Goal: Task Accomplishment & Management: Manage account settings

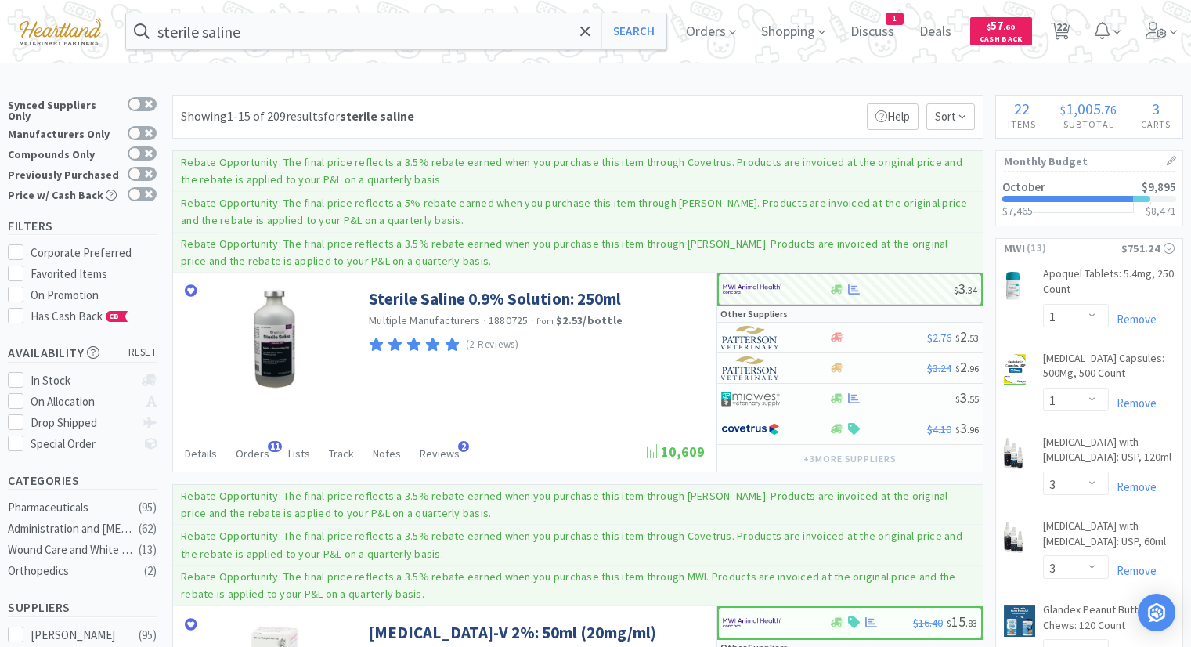
select select "1"
select select "3"
select select "1"
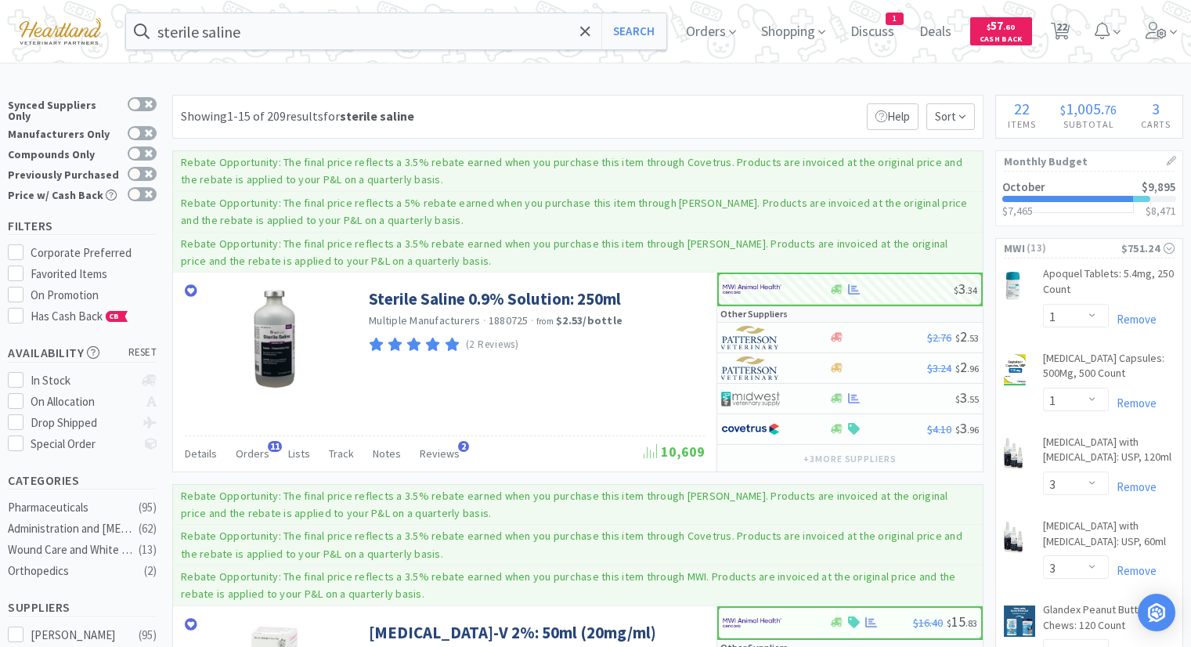
select select "10"
select select "1"
select select "2"
select select "12"
select select "6"
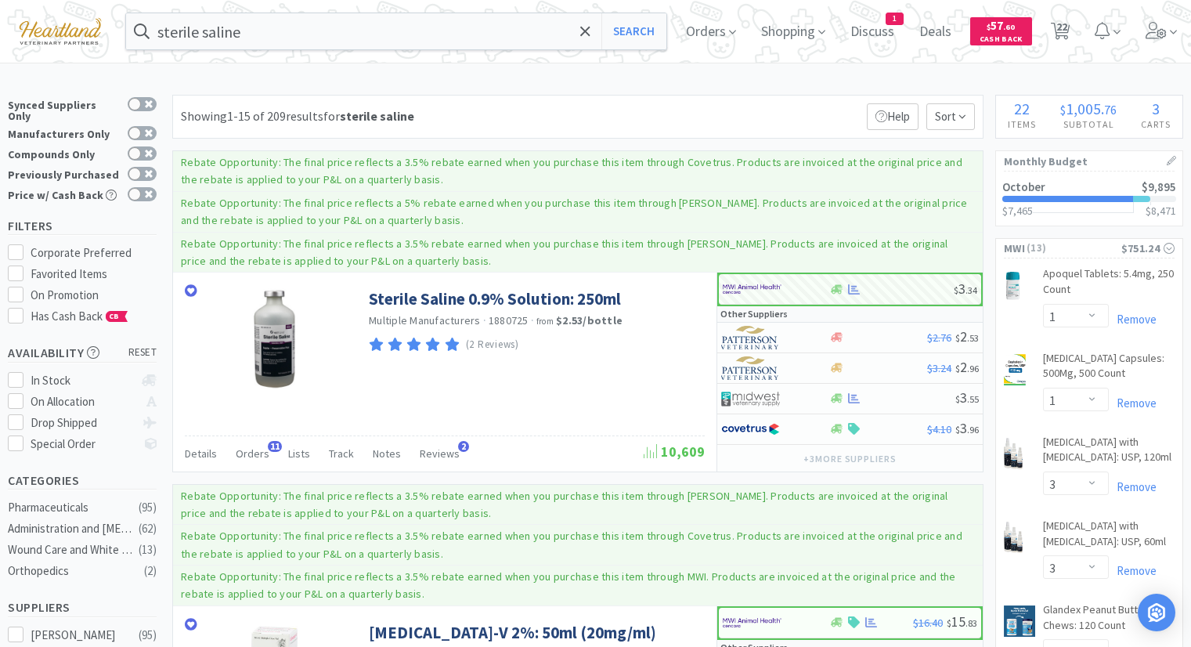
select select "1"
select select "4"
select select "2"
select select "4"
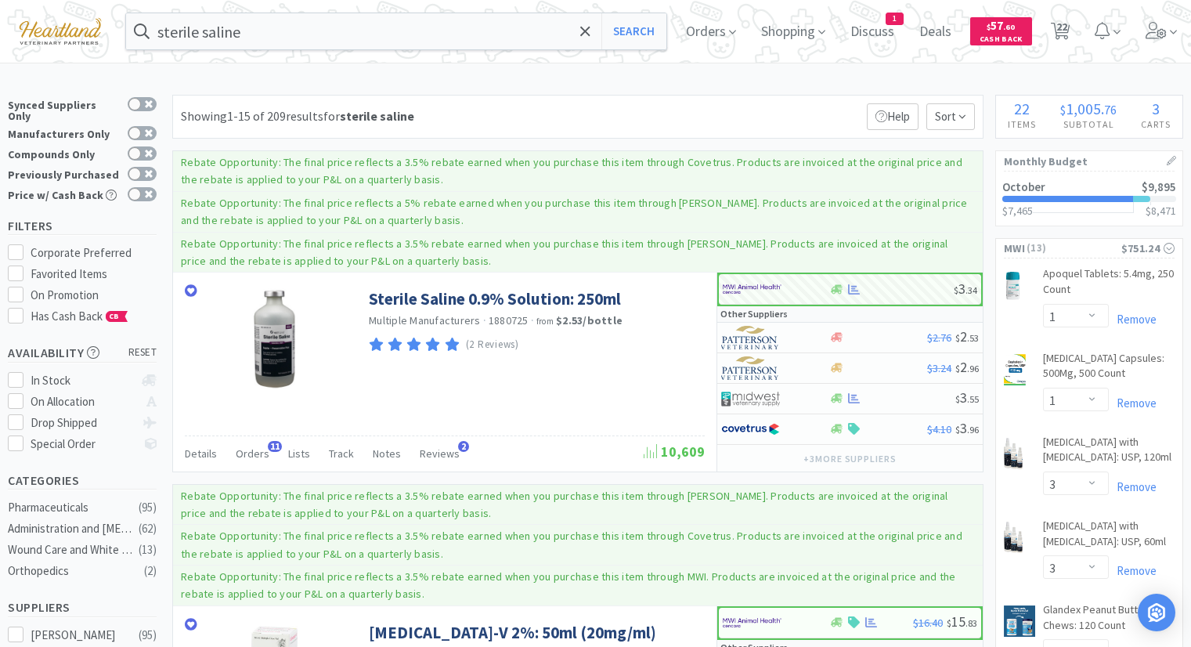
select select "1"
select select "2"
select select "1"
select select "4"
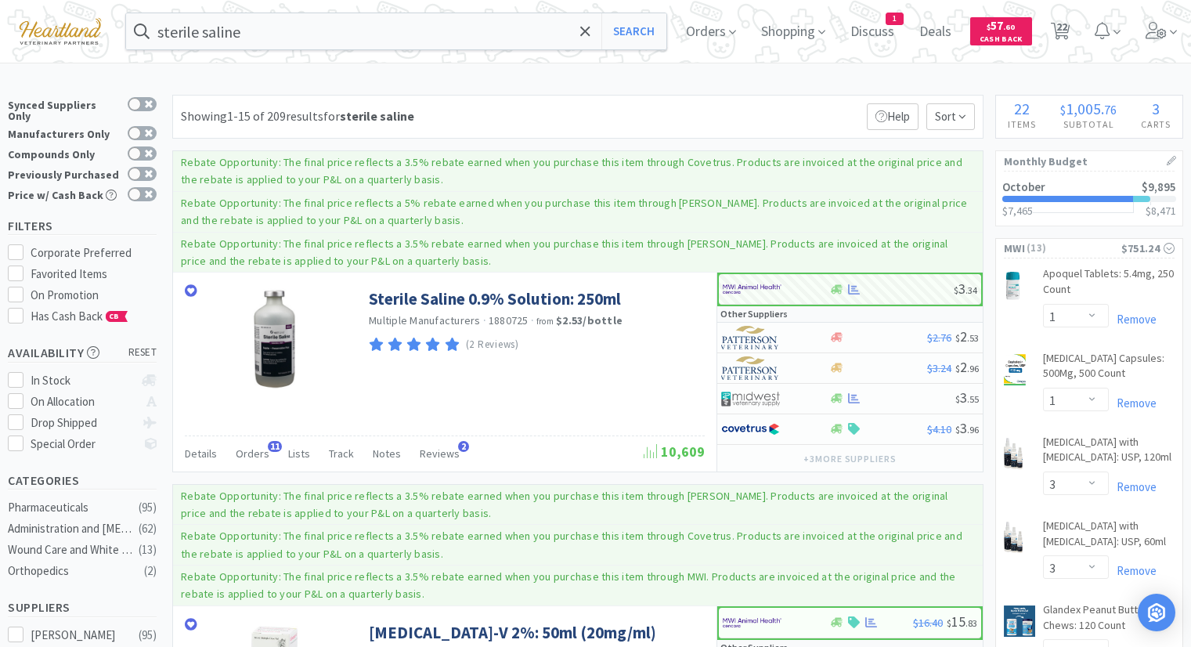
select select "1"
click at [716, 34] on span "Orders" at bounding box center [710, 31] width 63 height 63
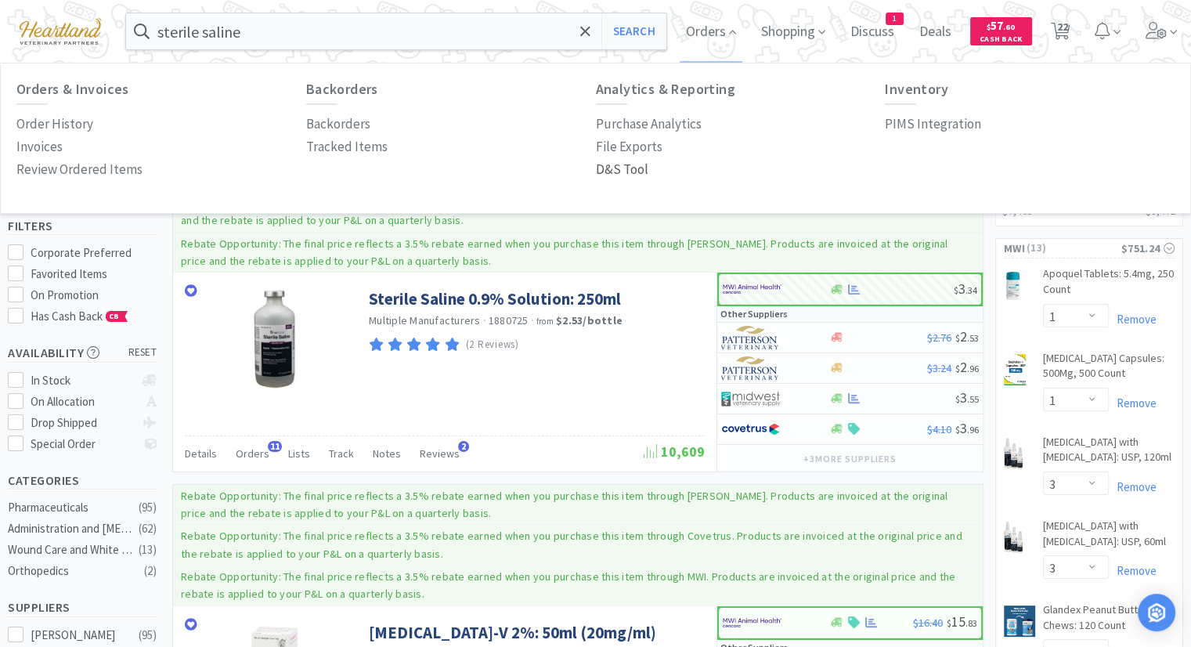
click at [611, 171] on p "D&S Tool" at bounding box center [622, 169] width 52 height 21
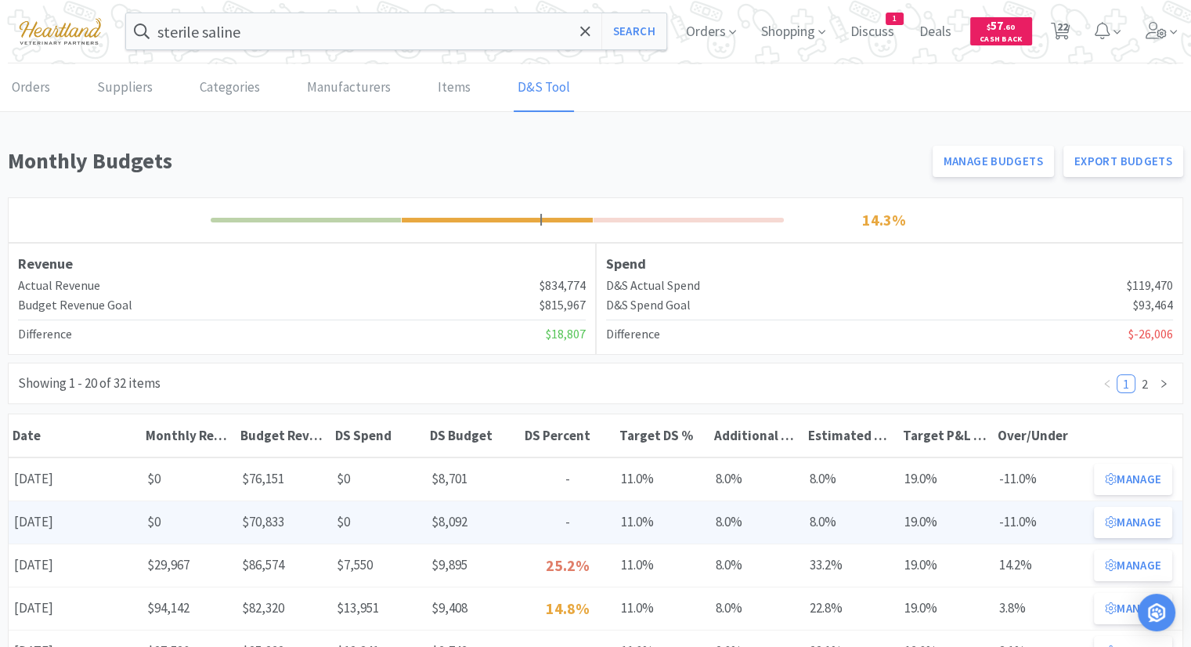
scroll to position [78, 0]
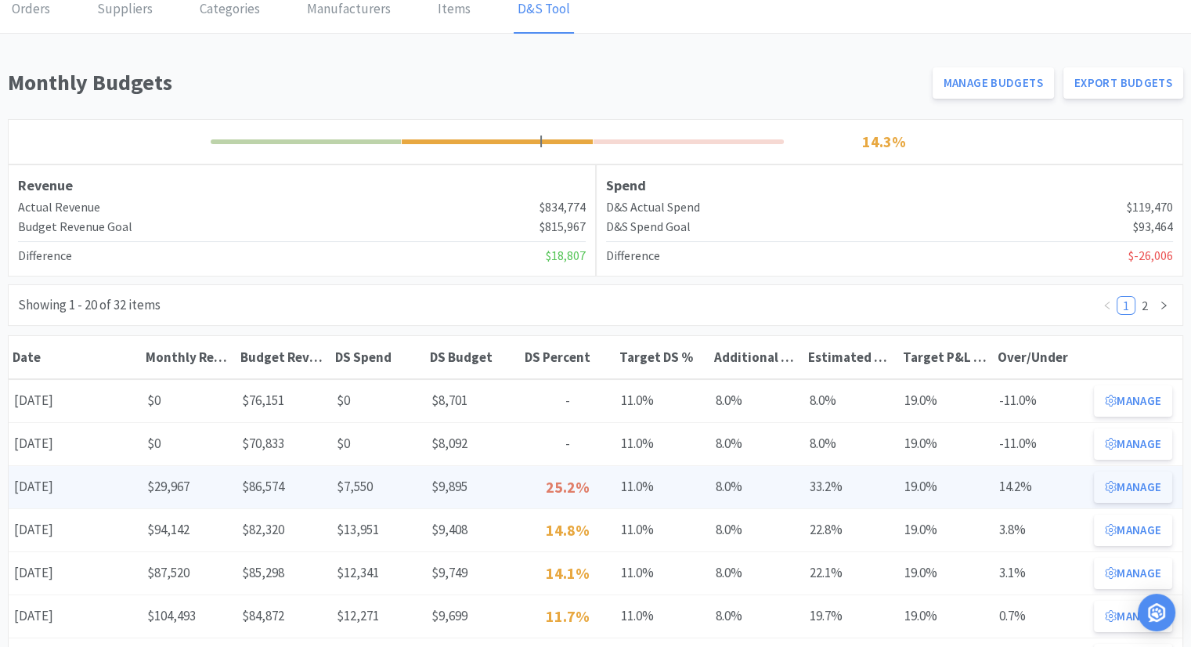
click at [1133, 492] on button "Manage" at bounding box center [1133, 486] width 78 height 31
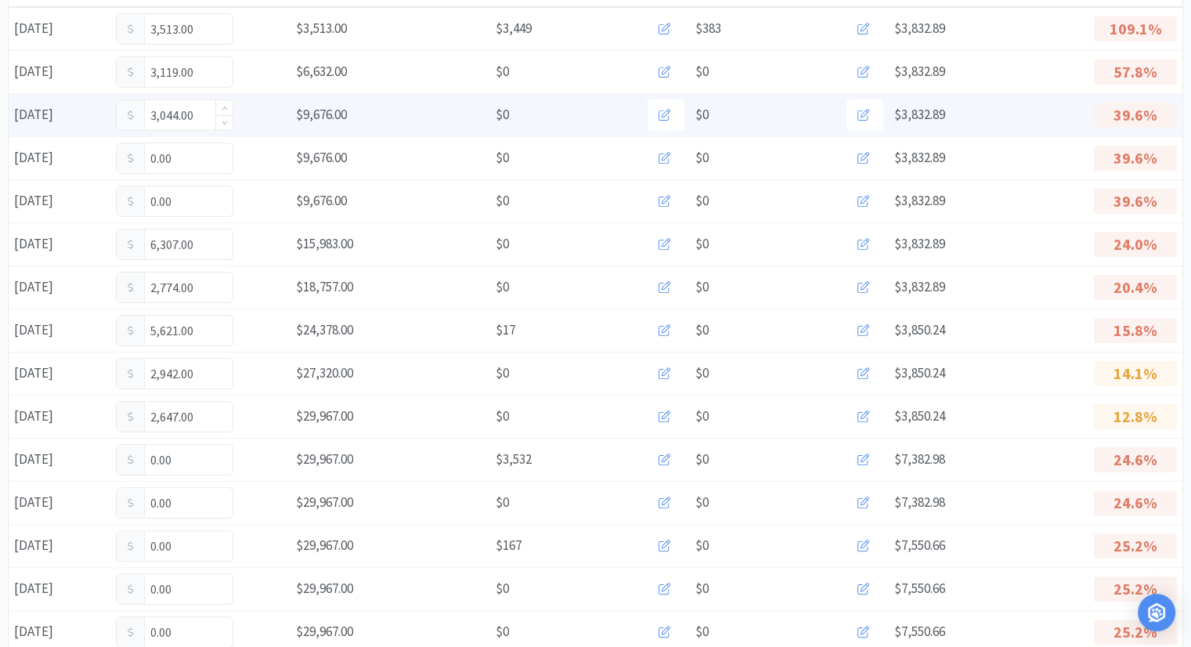
scroll to position [313, 0]
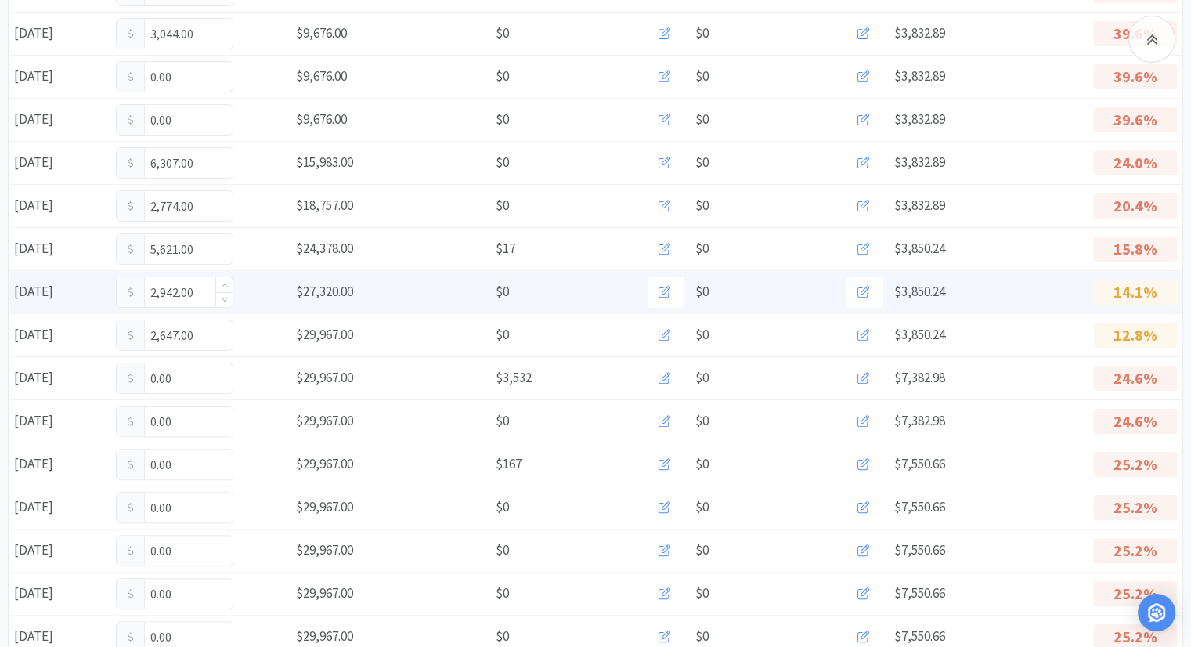
click at [195, 290] on input "2,942.00" at bounding box center [175, 292] width 116 height 30
type input "2,997"
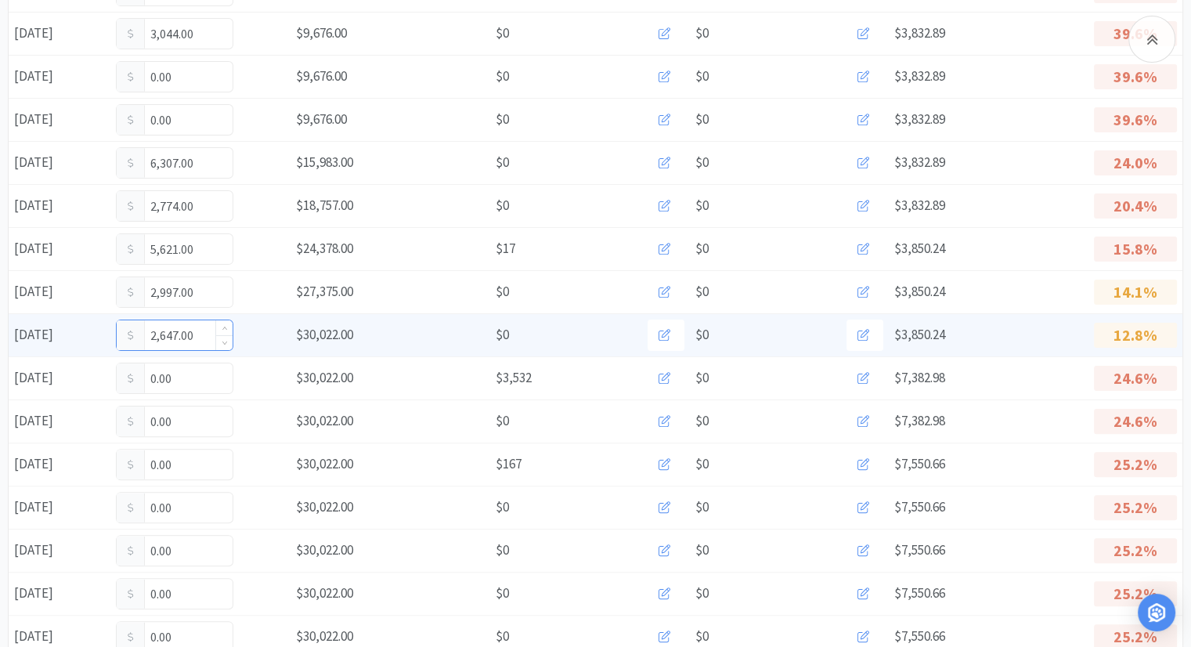
click at [200, 336] on input "2,647.00" at bounding box center [175, 335] width 116 height 30
type input "2,719"
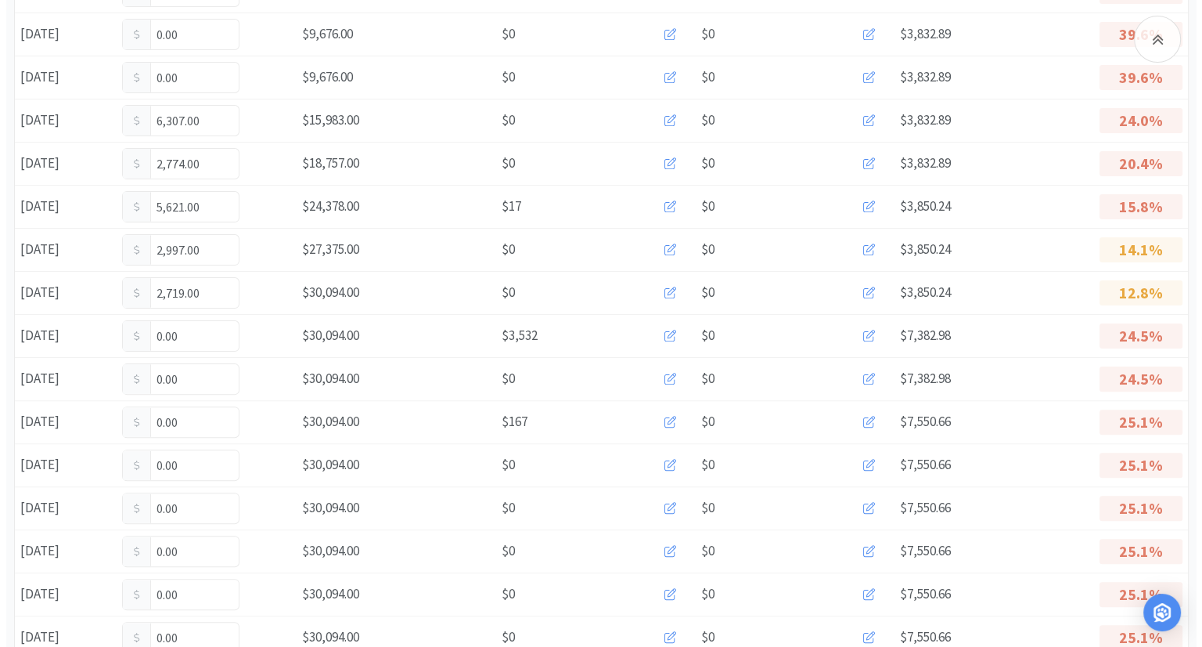
scroll to position [391, 0]
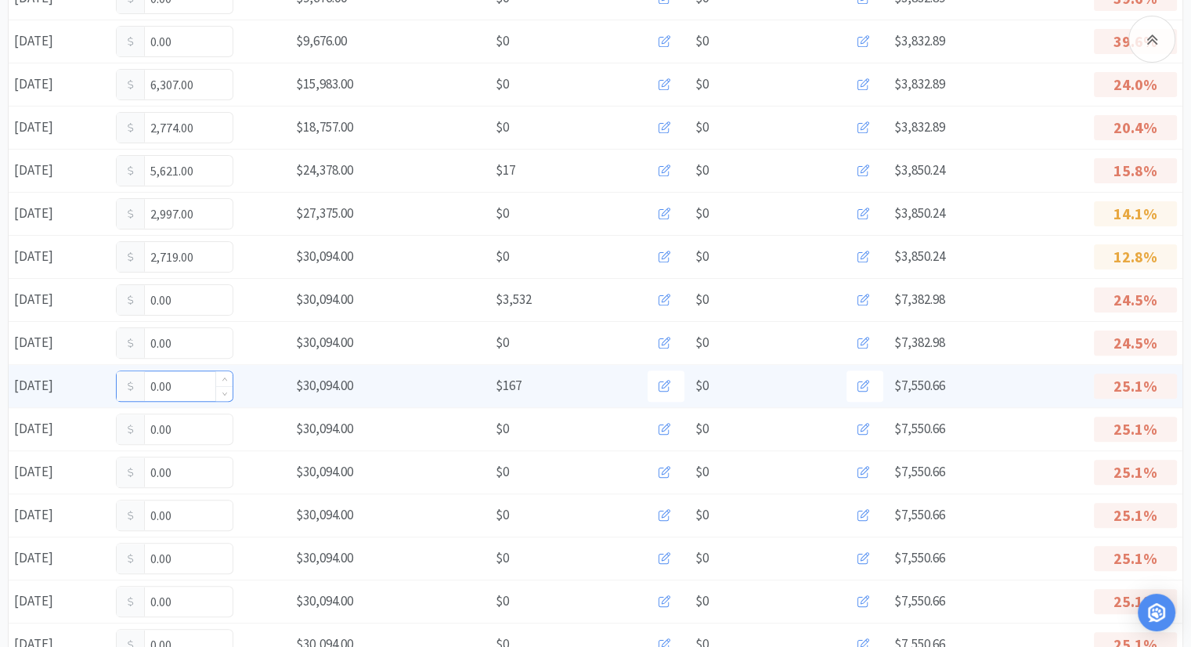
click at [186, 387] on input "0.00" at bounding box center [175, 386] width 116 height 30
type input "0"
type input "4,955"
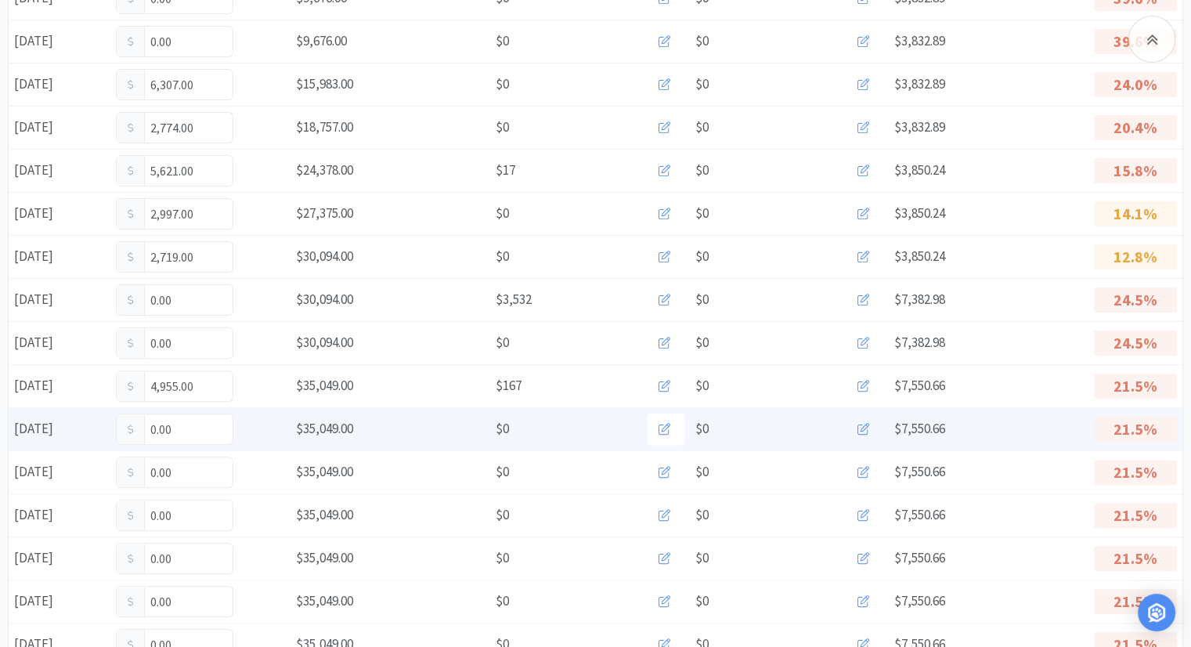
click at [861, 424] on icon at bounding box center [863, 429] width 12 height 12
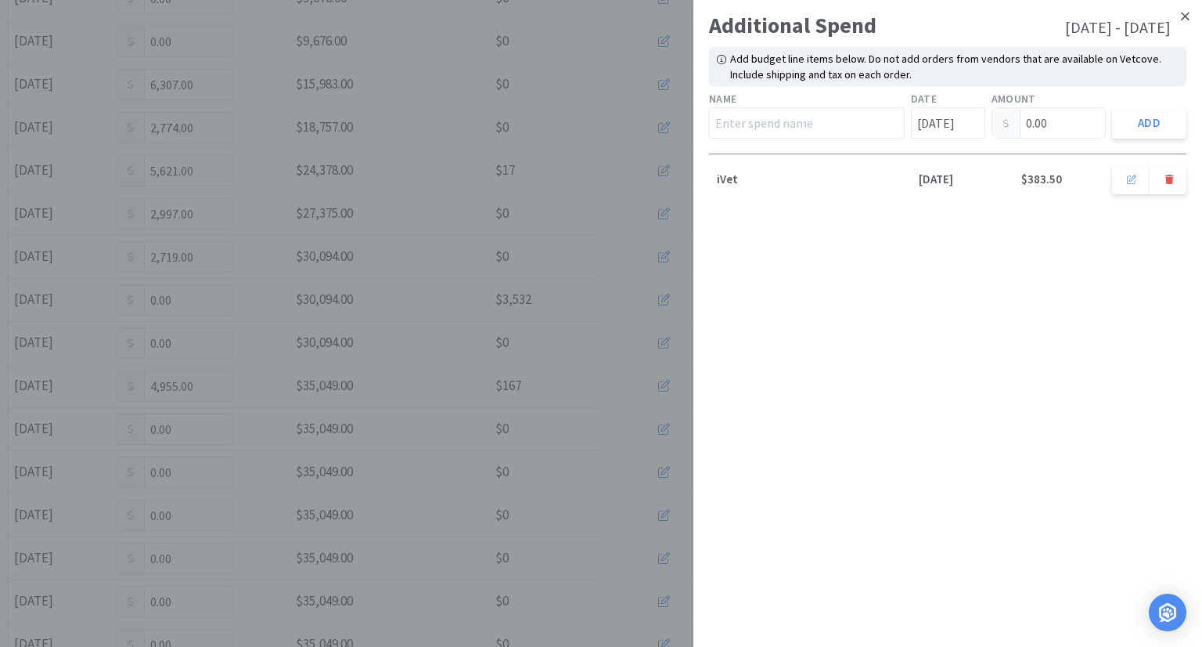
click at [1190, 15] on link at bounding box center [1185, 17] width 27 height 34
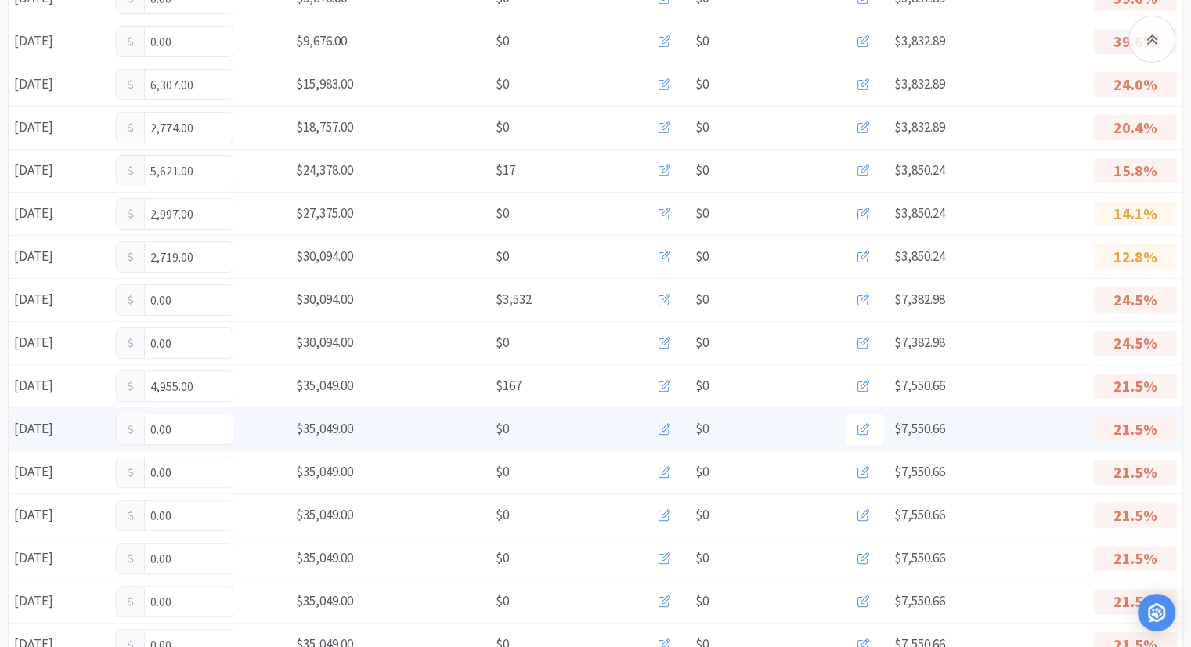
click at [669, 427] on icon at bounding box center [664, 429] width 12 height 12
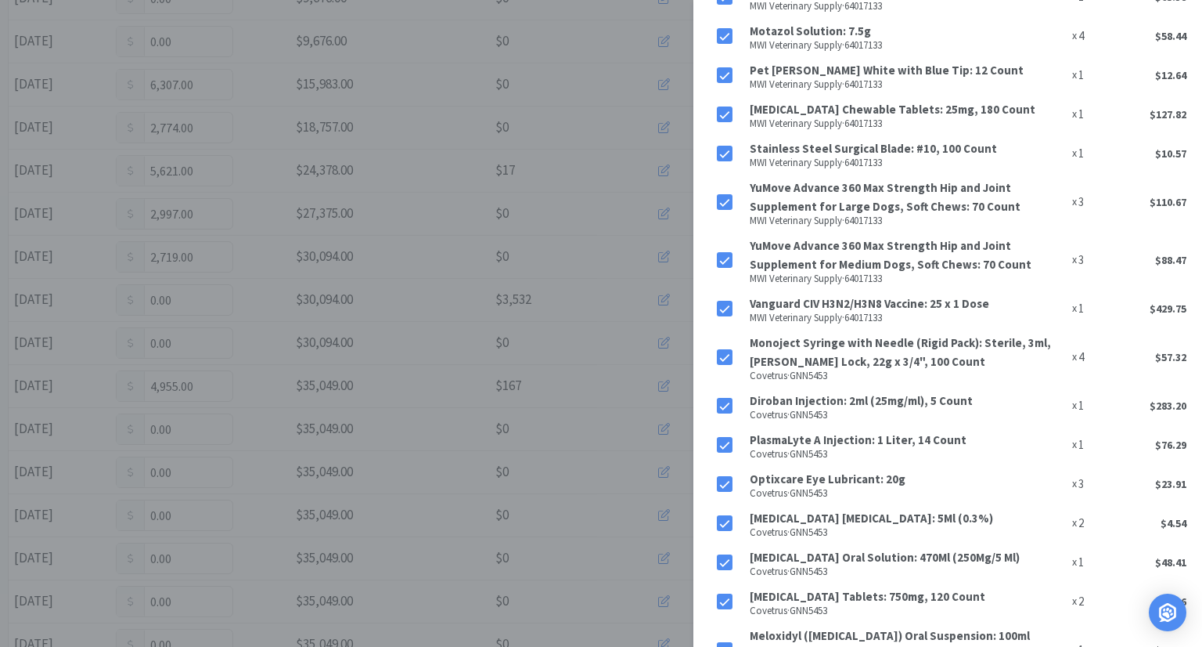
scroll to position [3714, 0]
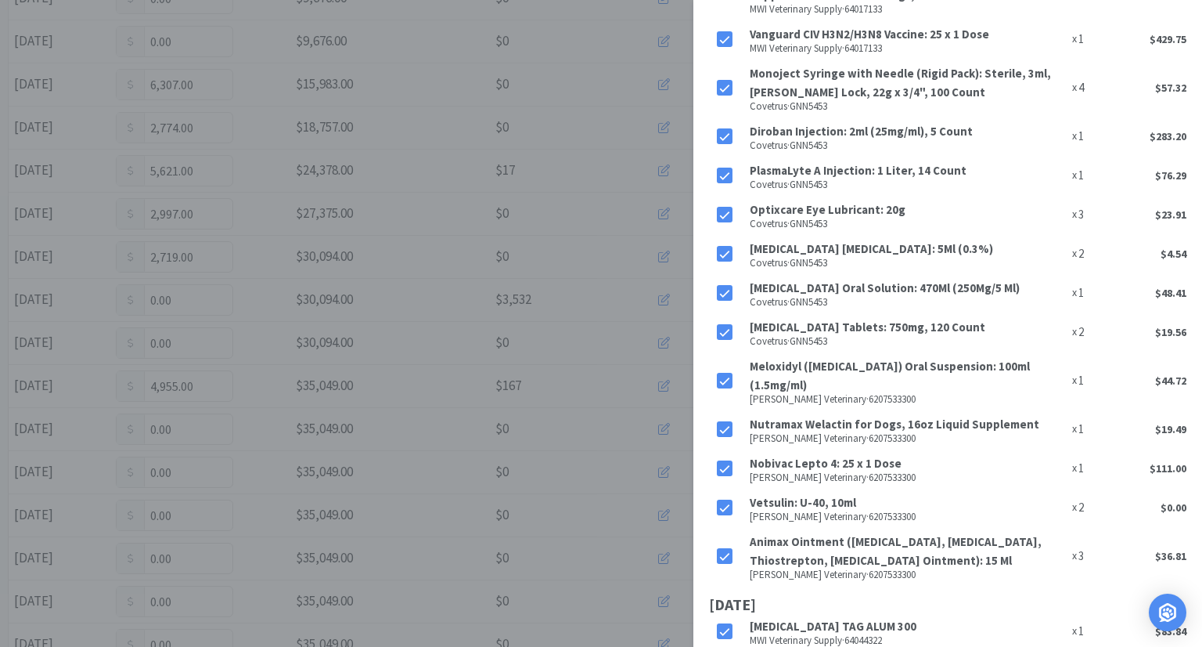
click at [726, 626] on icon at bounding box center [724, 631] width 11 height 11
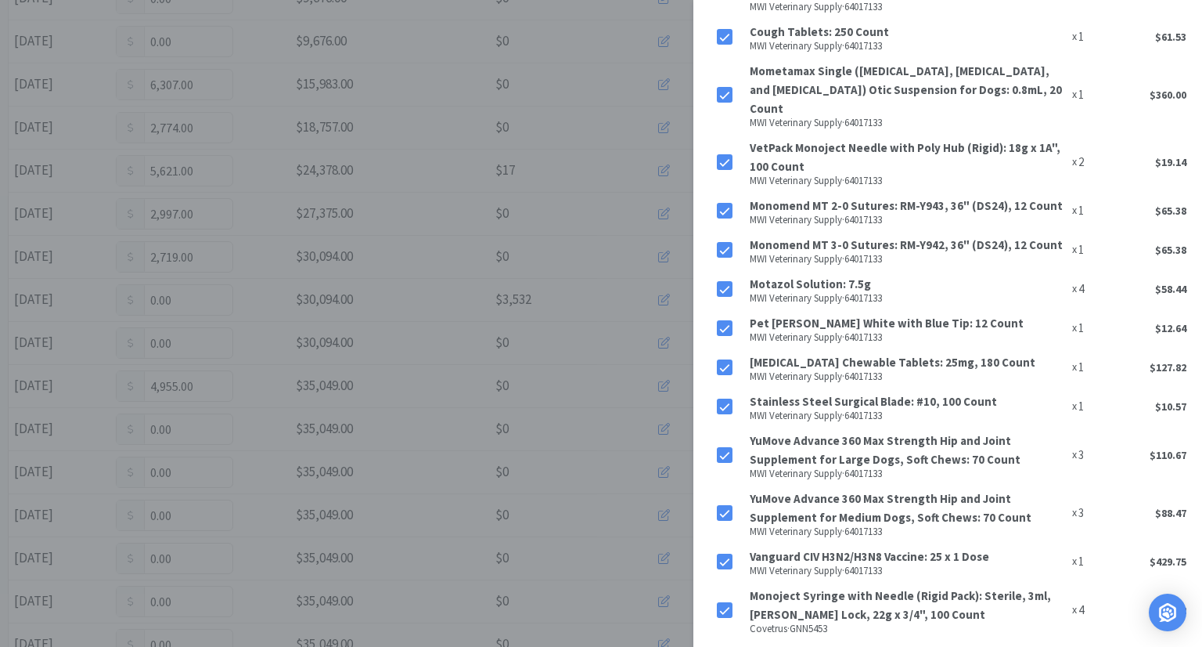
scroll to position [3166, 0]
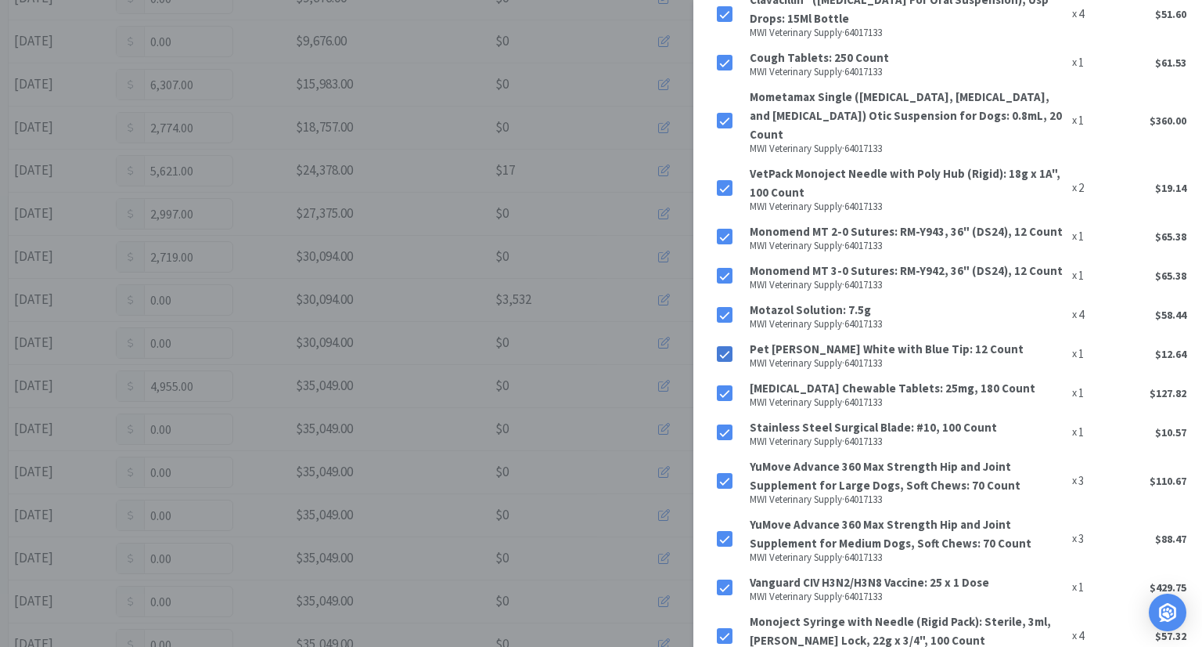
click at [723, 349] on icon at bounding box center [724, 354] width 11 height 11
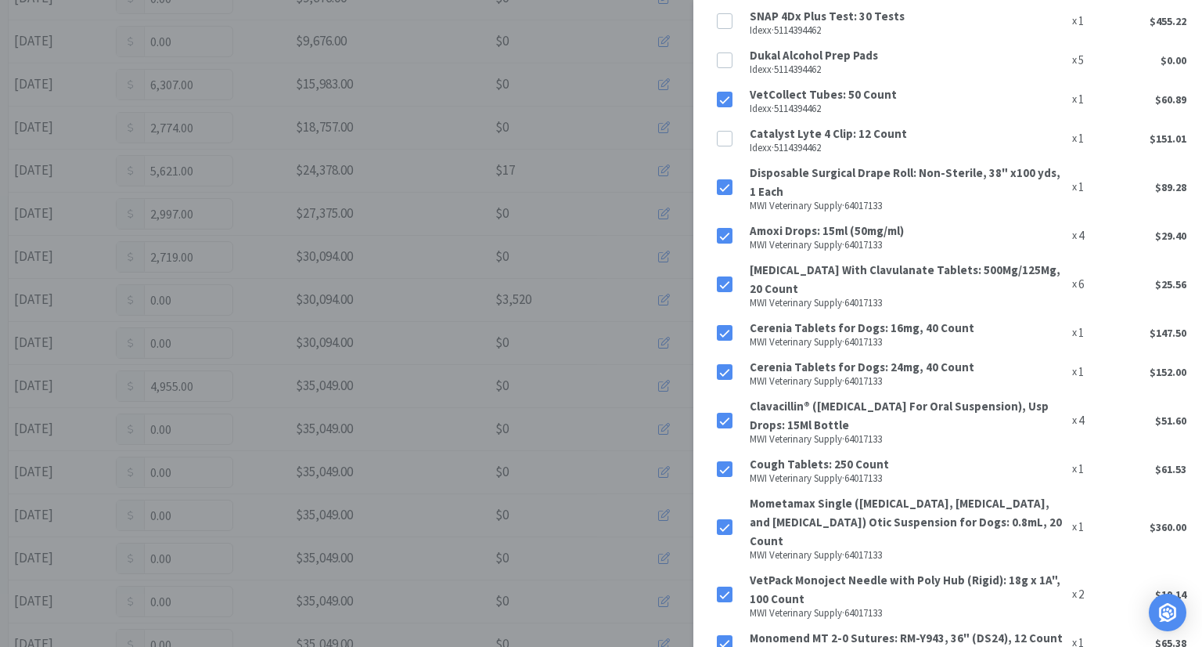
scroll to position [2696, 0]
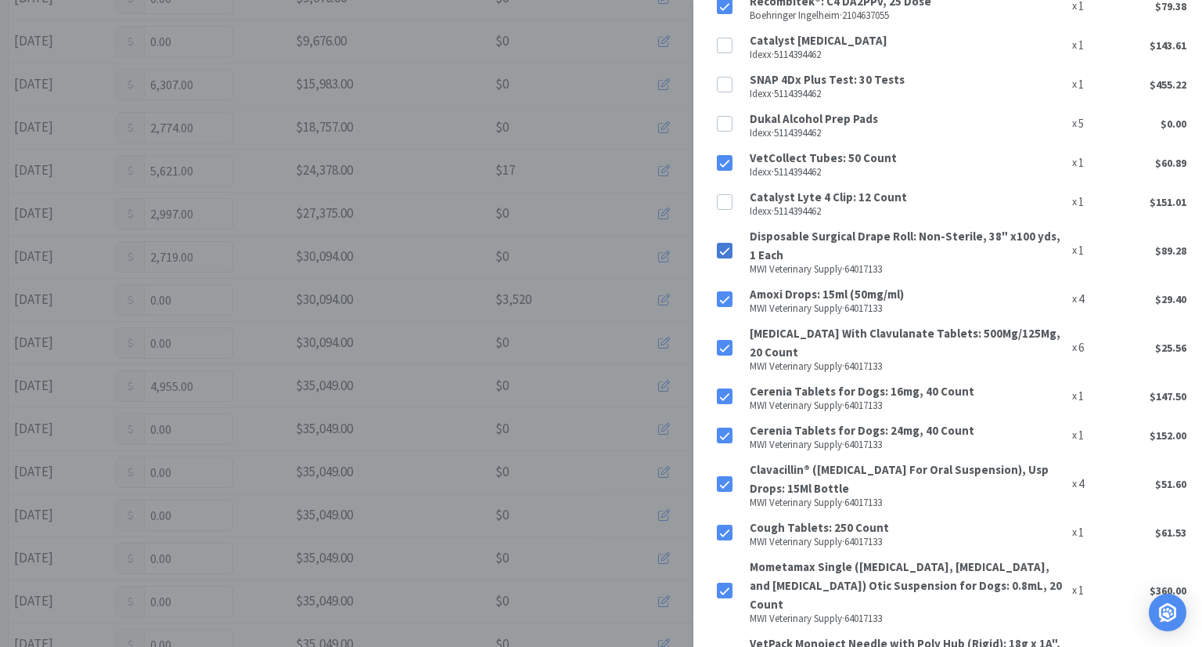
click at [723, 246] on icon at bounding box center [724, 251] width 11 height 11
click at [723, 160] on icon at bounding box center [725, 164] width 10 height 8
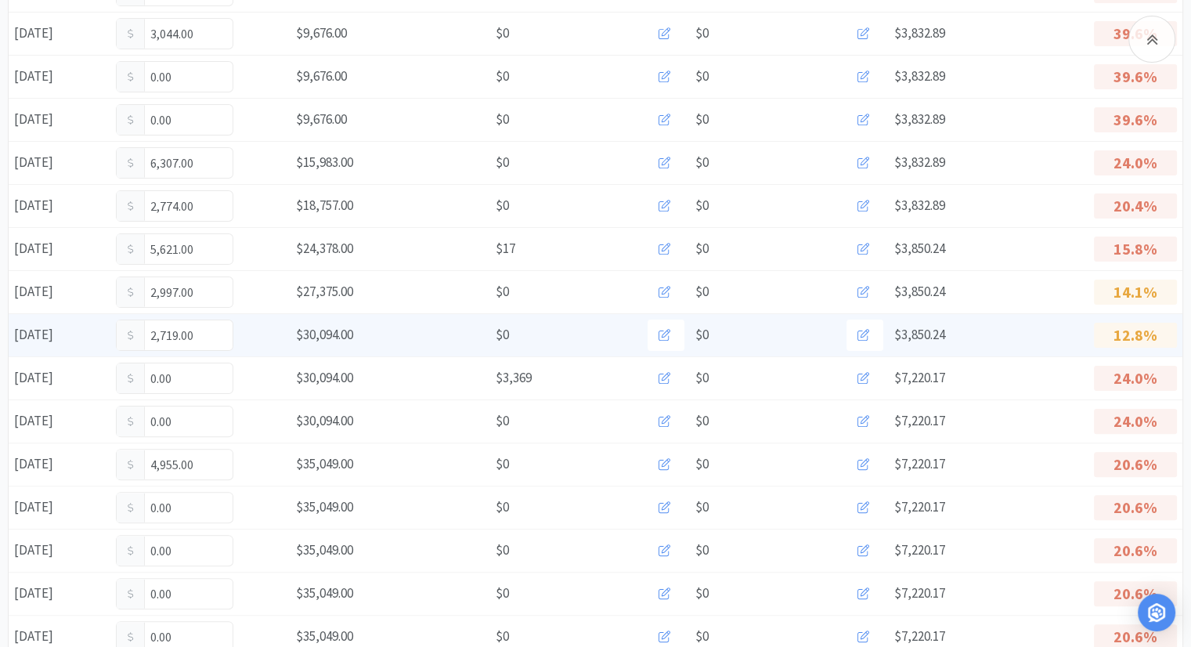
scroll to position [0, 0]
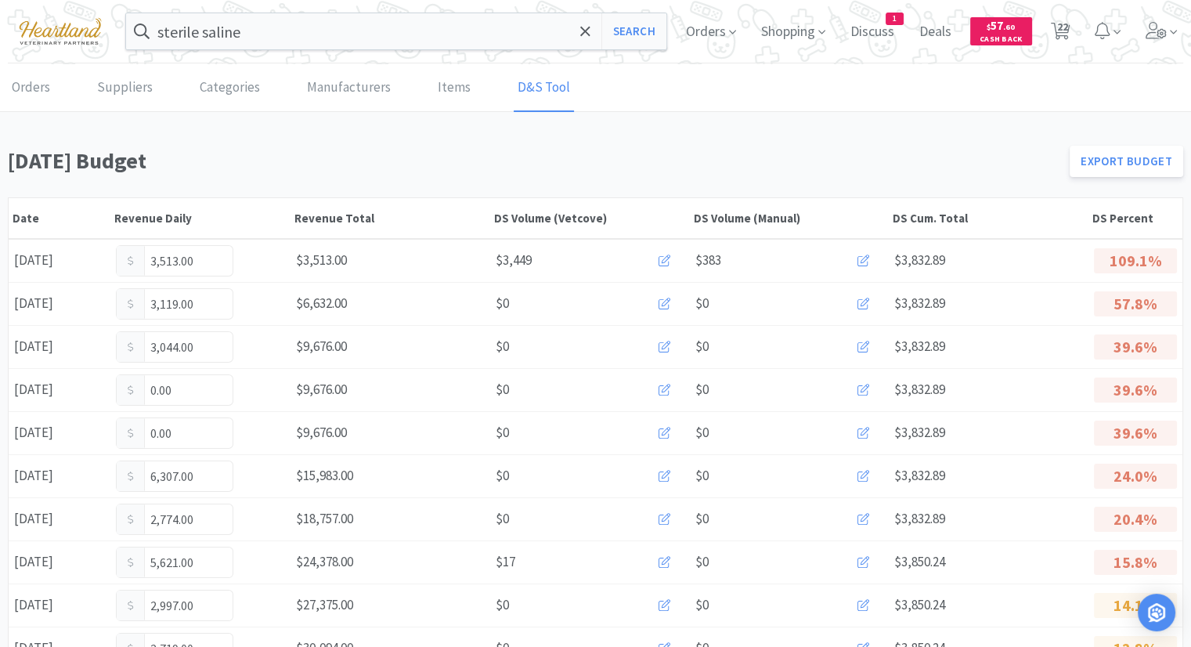
click at [557, 88] on link "D&S Tool" at bounding box center [544, 88] width 60 height 48
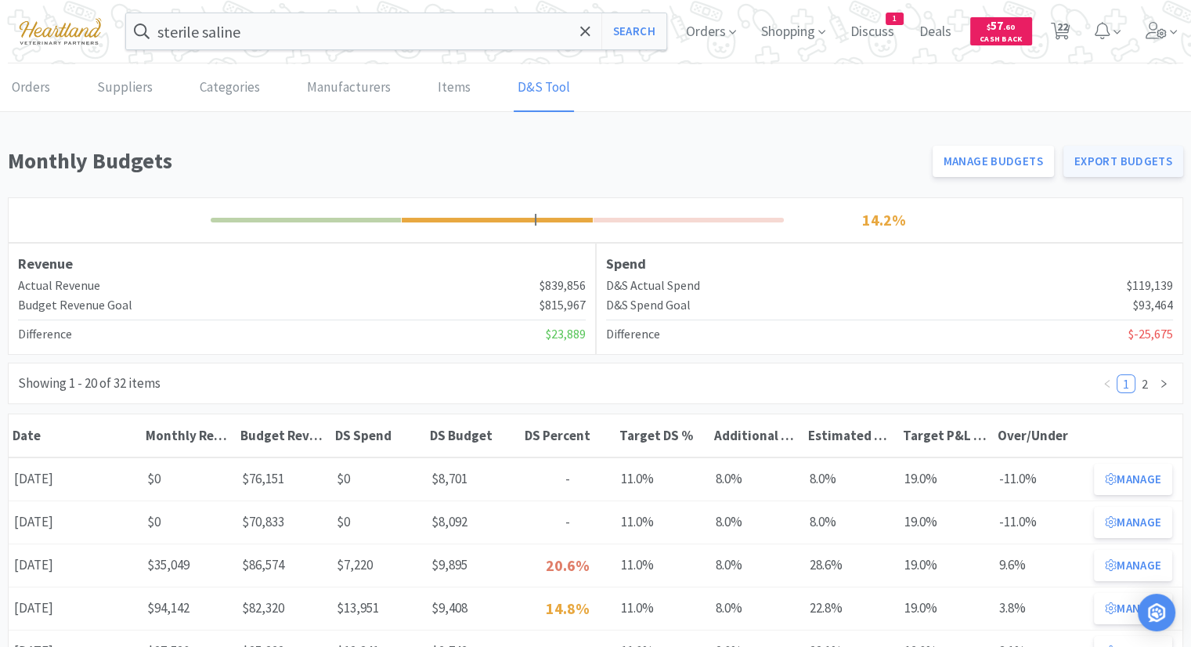
click at [1124, 157] on link "Export Budgets" at bounding box center [1123, 161] width 120 height 31
click at [1136, 158] on link "Export Budgets" at bounding box center [1123, 161] width 120 height 31
click at [1148, 23] on icon at bounding box center [1156, 30] width 22 height 17
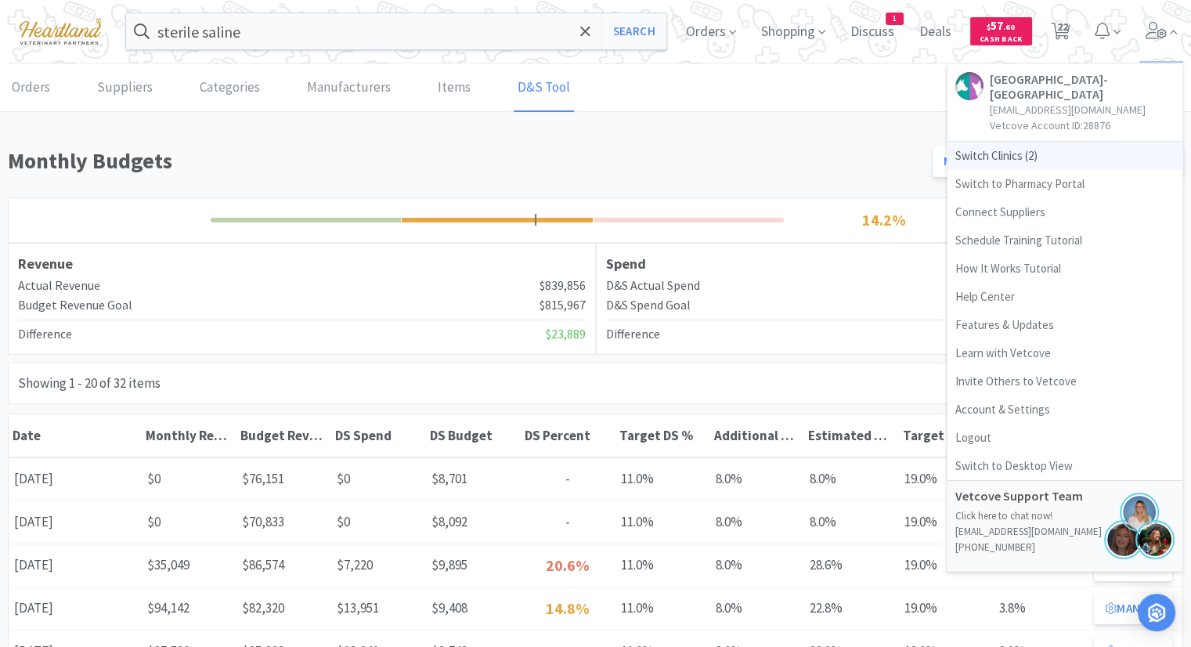
click at [973, 154] on span "Switch Clinics ( 2 )" at bounding box center [1064, 156] width 235 height 28
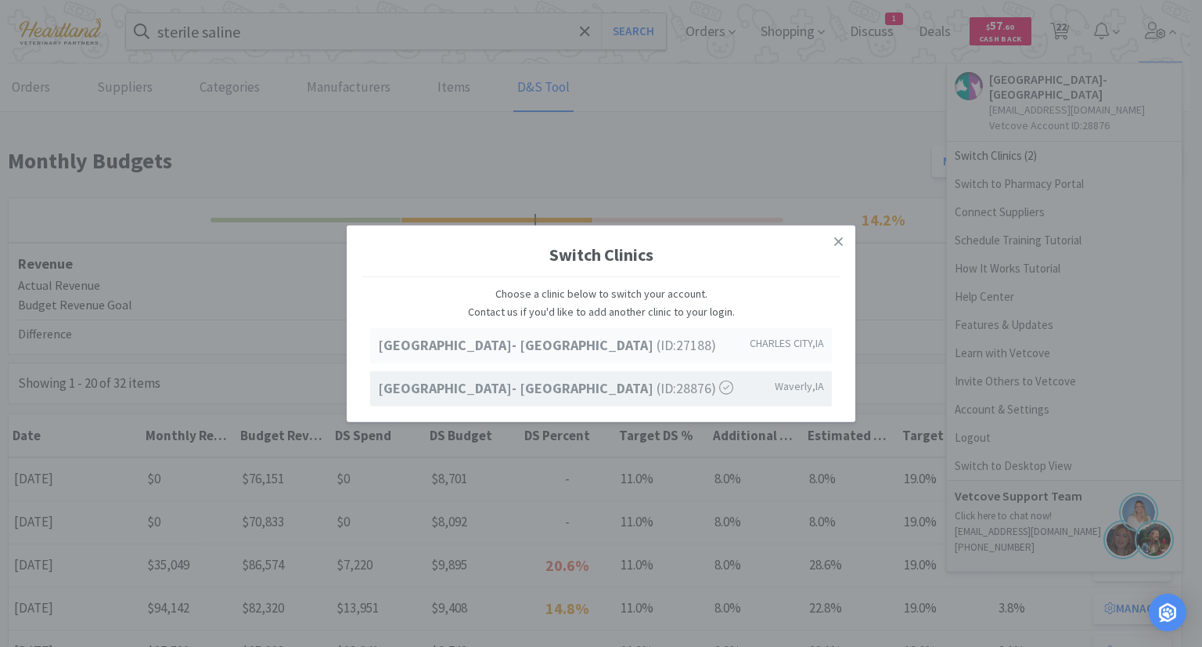
click at [632, 348] on strong "[GEOGRAPHIC_DATA]- [GEOGRAPHIC_DATA]" at bounding box center [517, 345] width 279 height 18
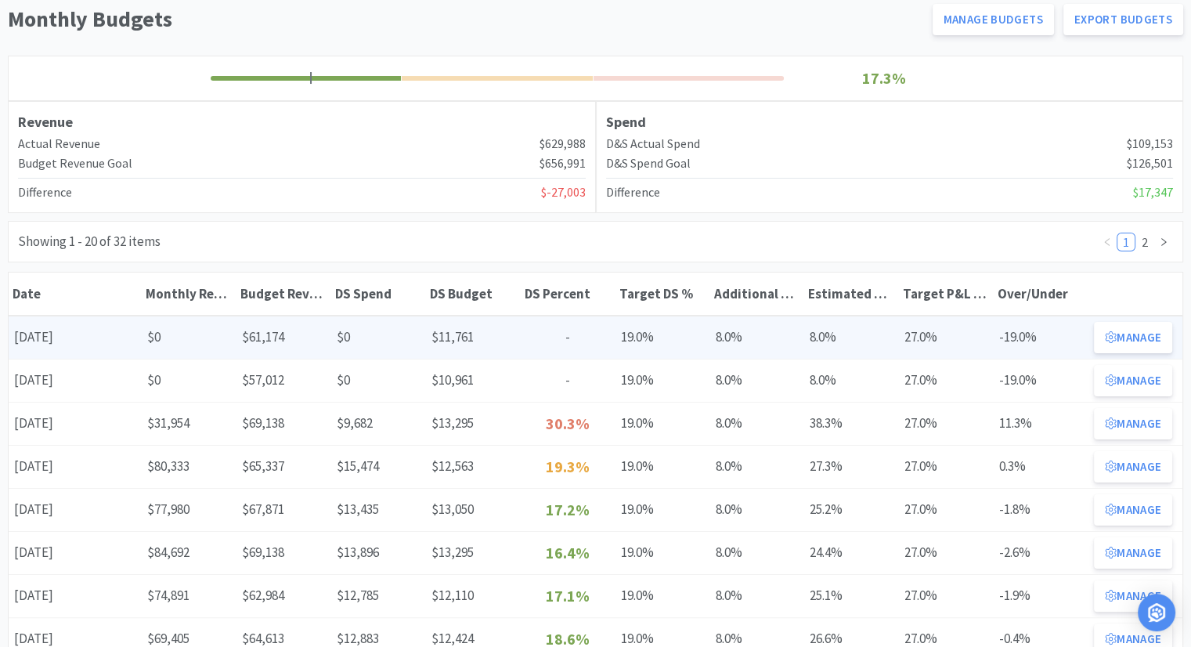
scroll to position [157, 0]
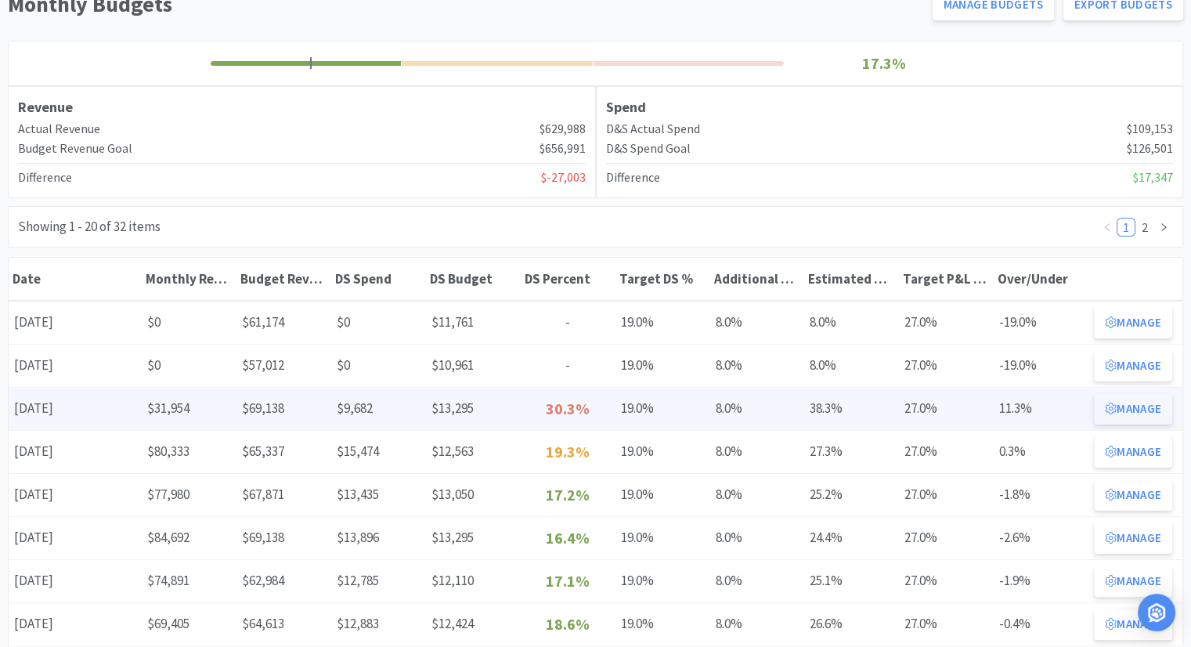
click at [1145, 410] on button "Manage" at bounding box center [1133, 408] width 78 height 31
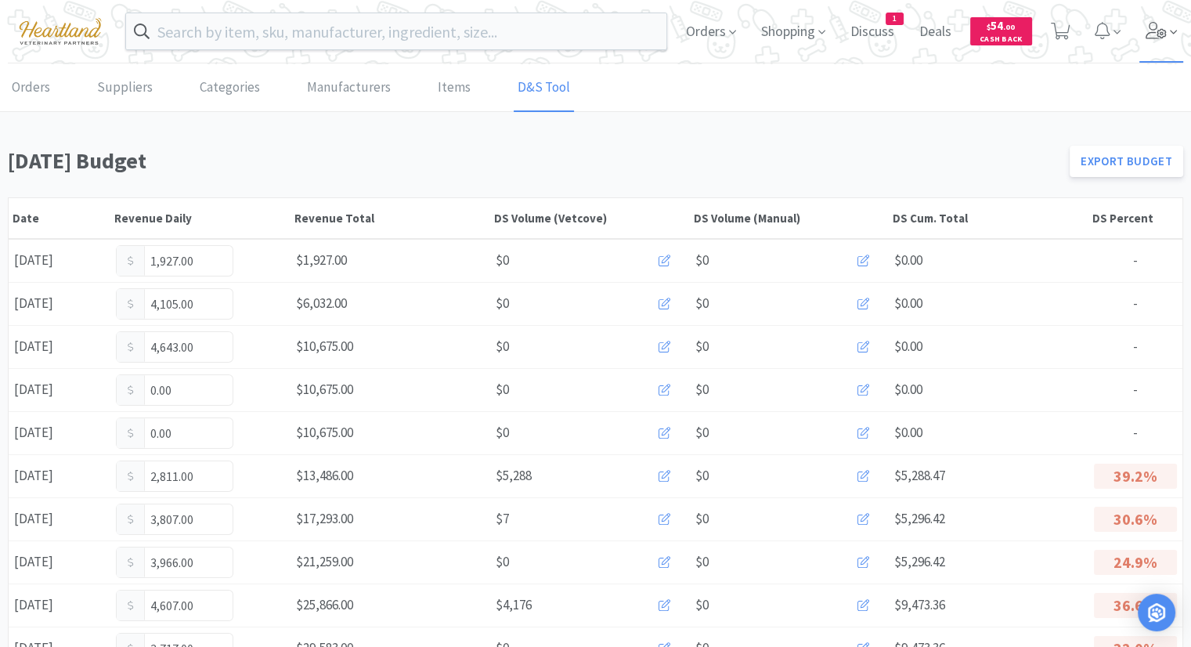
click at [1163, 28] on icon at bounding box center [1156, 30] width 22 height 17
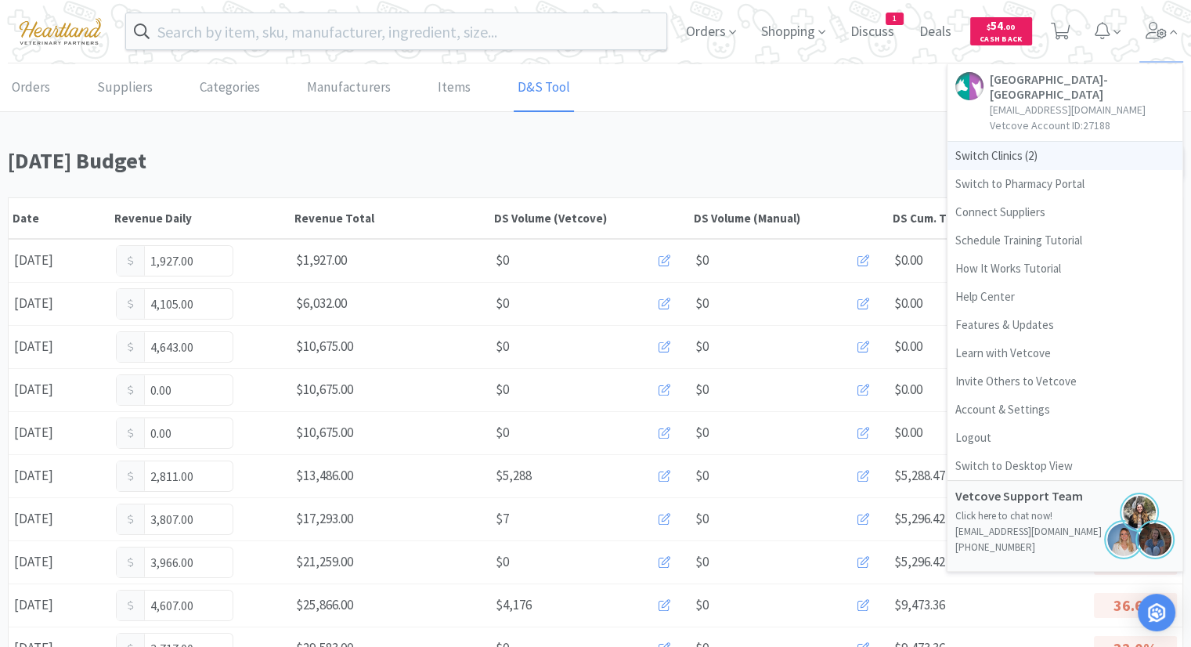
click at [993, 151] on span "Switch Clinics ( 2 )" at bounding box center [1064, 156] width 235 height 28
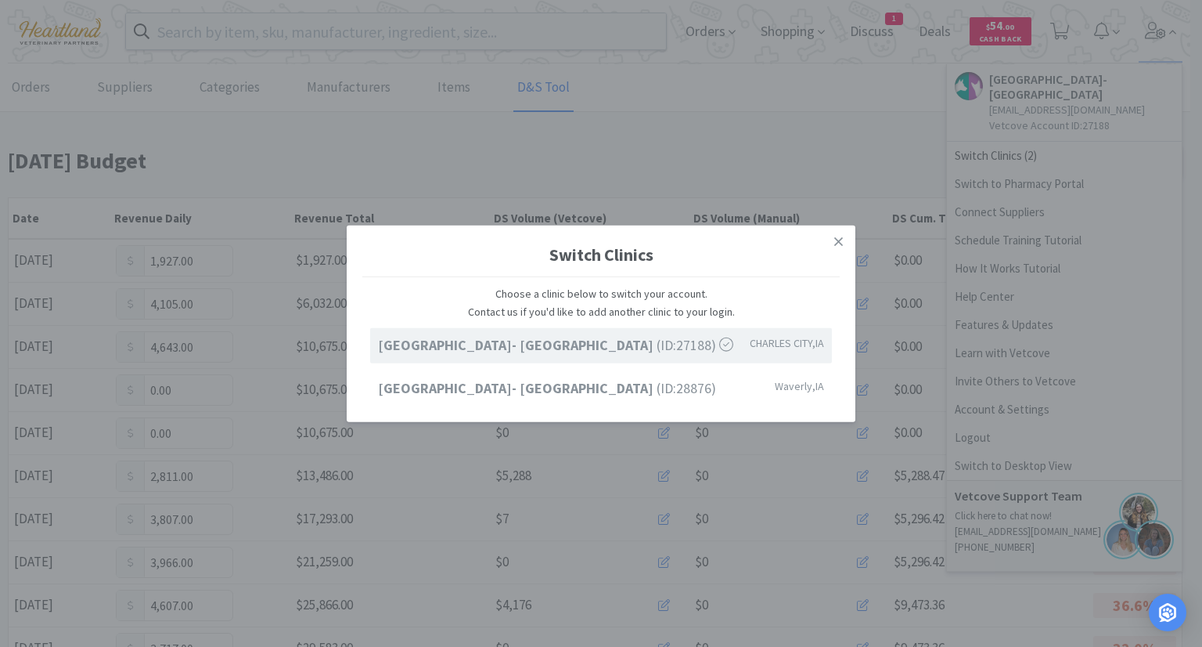
click at [621, 349] on strong "[GEOGRAPHIC_DATA]- [GEOGRAPHIC_DATA]" at bounding box center [517, 345] width 279 height 18
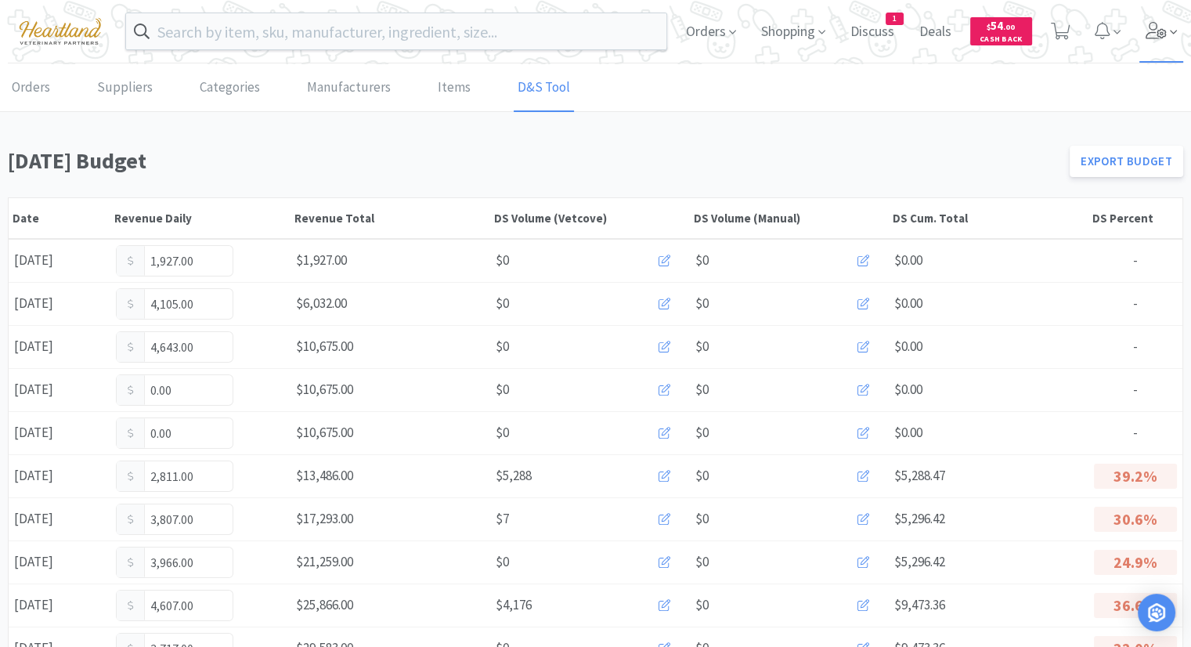
click at [1157, 41] on span at bounding box center [1161, 31] width 45 height 63
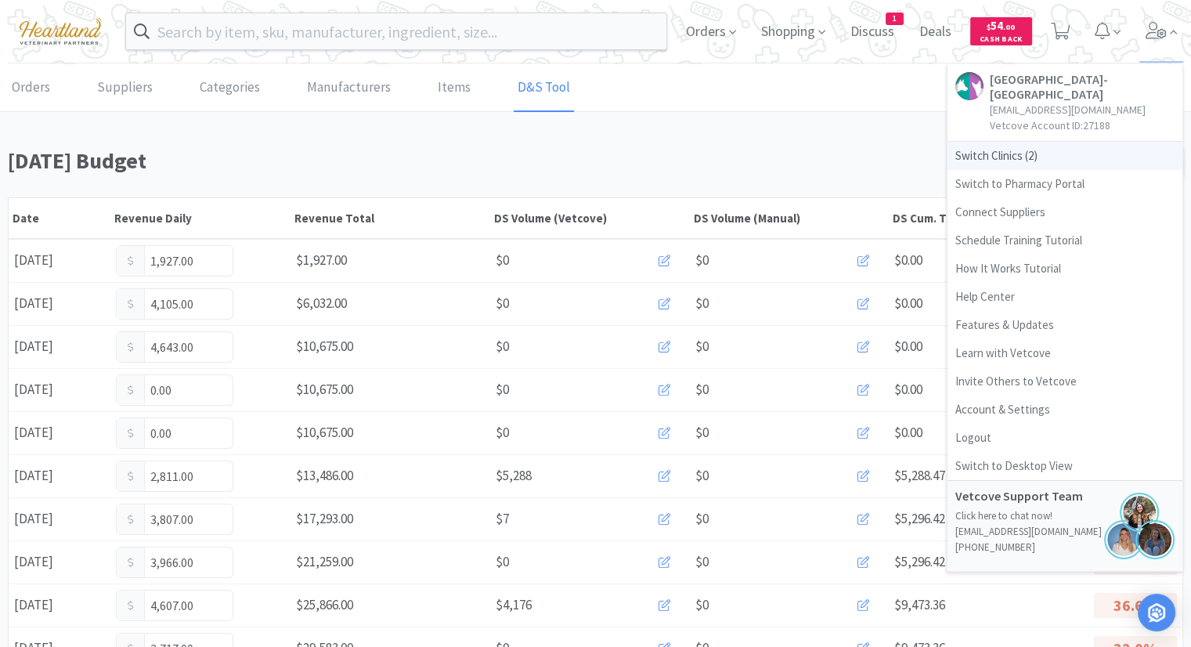
click at [1015, 150] on span "Switch Clinics ( 2 )" at bounding box center [1064, 156] width 235 height 28
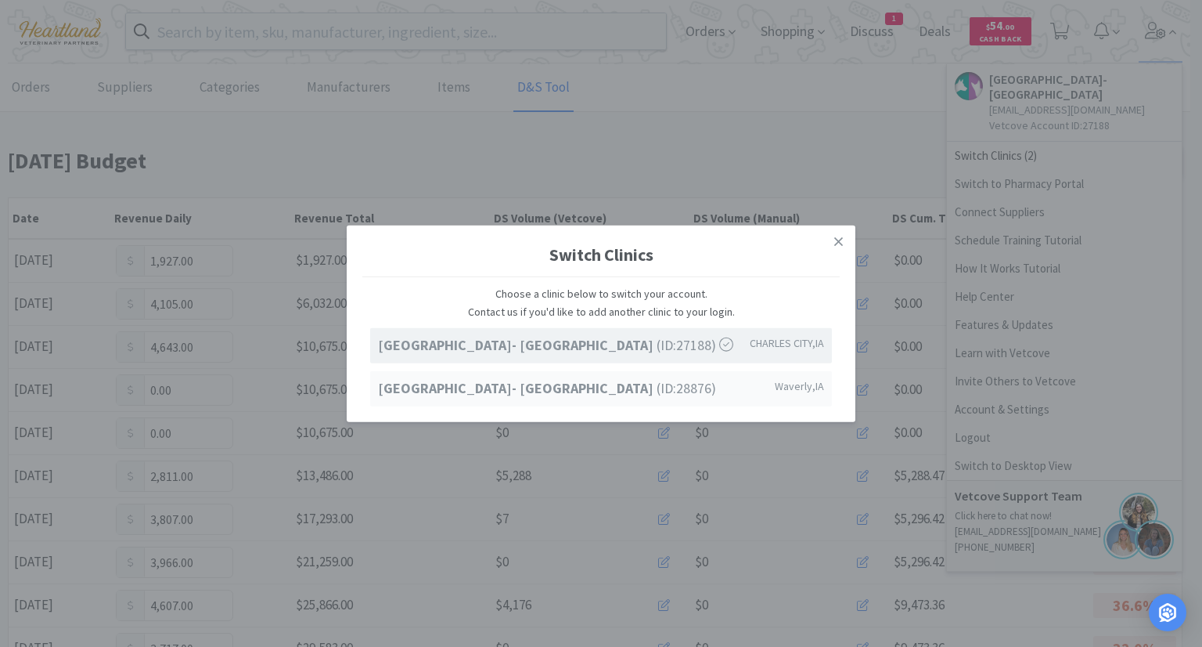
click at [670, 387] on span "Ave of the Saints Animal Hospital- Waverly (ID: 28876 )" at bounding box center [547, 388] width 338 height 23
